Goal: Information Seeking & Learning: Learn about a topic

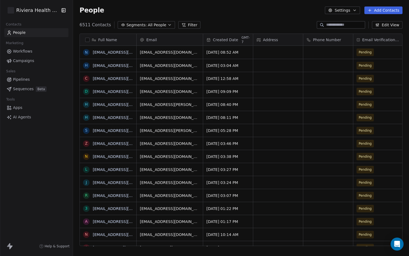
scroll to position [225, 336]
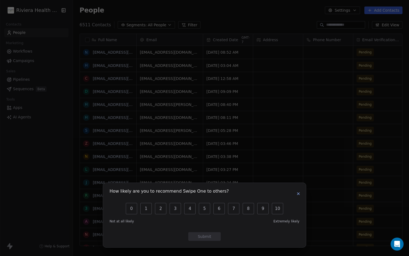
click at [296, 194] on icon "button" at bounding box center [298, 193] width 4 height 4
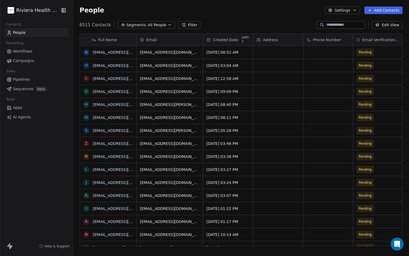
click at [54, 10] on html "Riviera Health Spa Contacts People Marketing Workflows Campaigns Sales Pipeline…" at bounding box center [204, 128] width 409 height 256
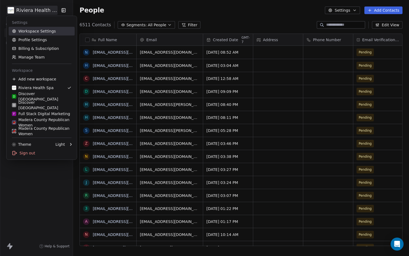
click at [29, 31] on link "Workspace Settings" at bounding box center [42, 31] width 66 height 9
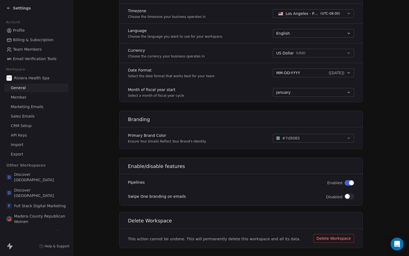
scroll to position [251, 0]
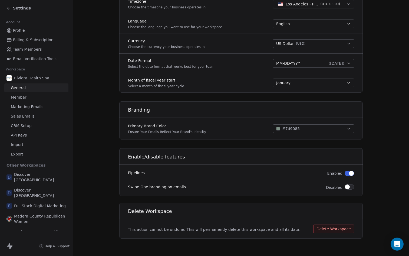
click at [21, 40] on span "Billing & Subscription" at bounding box center [33, 40] width 41 height 6
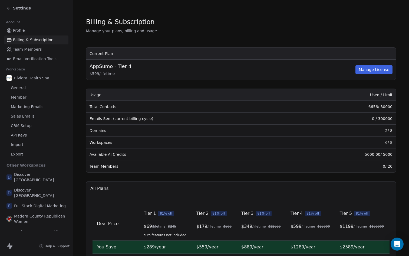
click at [370, 70] on button "Manage License" at bounding box center [374, 69] width 37 height 9
click at [35, 51] on span "Team Members" at bounding box center [27, 50] width 29 height 6
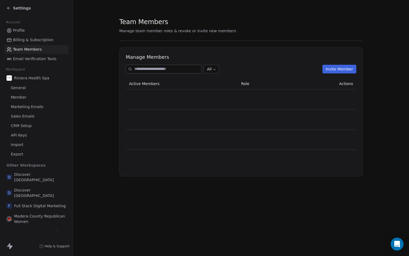
click at [34, 62] on link "Email Verification Tools" at bounding box center [36, 58] width 64 height 9
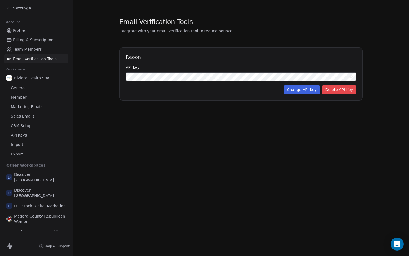
click at [12, 6] on div "Settings" at bounding box center [18, 7] width 24 height 5
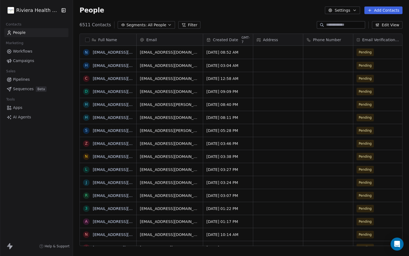
scroll to position [225, 336]
click at [338, 11] on button "Settings" at bounding box center [342, 10] width 35 height 8
click at [338, 11] on html "Riviera Health Spa Contacts People Marketing Workflows Campaigns Sales Pipeline…" at bounding box center [204, 128] width 409 height 256
click at [48, 248] on div "Help & Support" at bounding box center [36, 245] width 73 height 19
click at [50, 246] on span "Help & Support" at bounding box center [57, 246] width 25 height 4
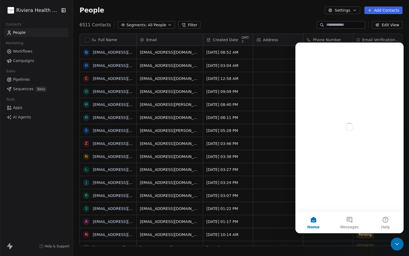
scroll to position [0, 0]
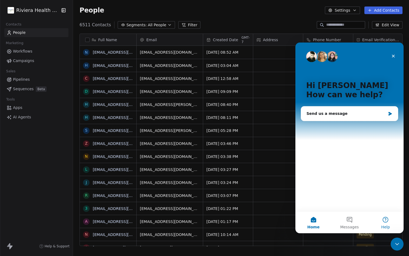
click at [384, 222] on button "Help" at bounding box center [386, 222] width 36 height 22
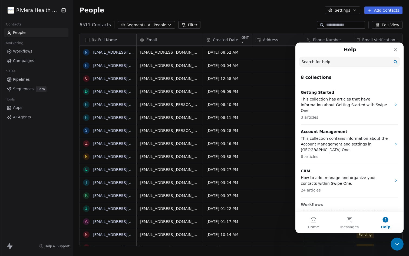
click at [315, 62] on input "Search for help" at bounding box center [349, 62] width 101 height 10
type input "*******"
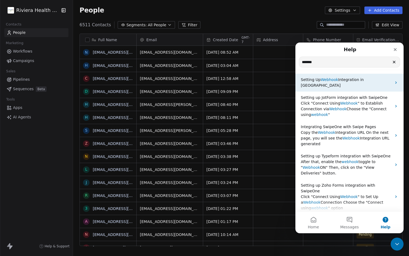
click at [331, 81] on span "Webhook" at bounding box center [330, 79] width 18 height 4
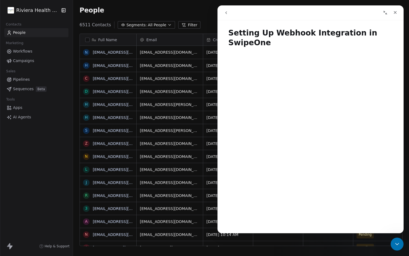
click at [12, 105] on icon at bounding box center [8, 107] width 5 height 5
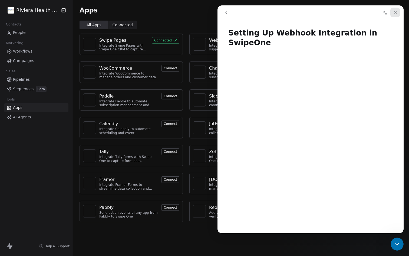
click at [394, 14] on icon "Close" at bounding box center [395, 12] width 4 height 4
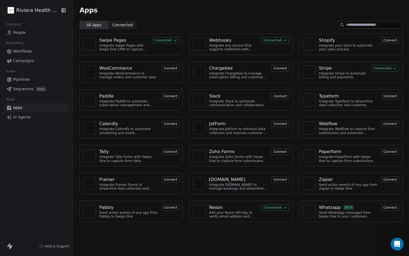
click at [228, 49] on div "Integrate any service that supports webhooks with Swipe One to capture and auto…" at bounding box center [234, 48] width 50 height 8
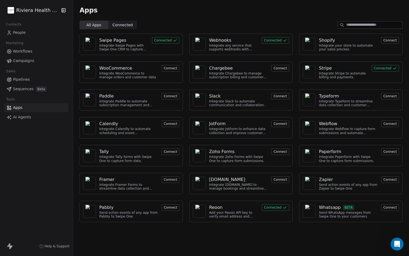
click at [203, 42] on img at bounding box center [199, 44] width 8 height 13
